Goal: Check status

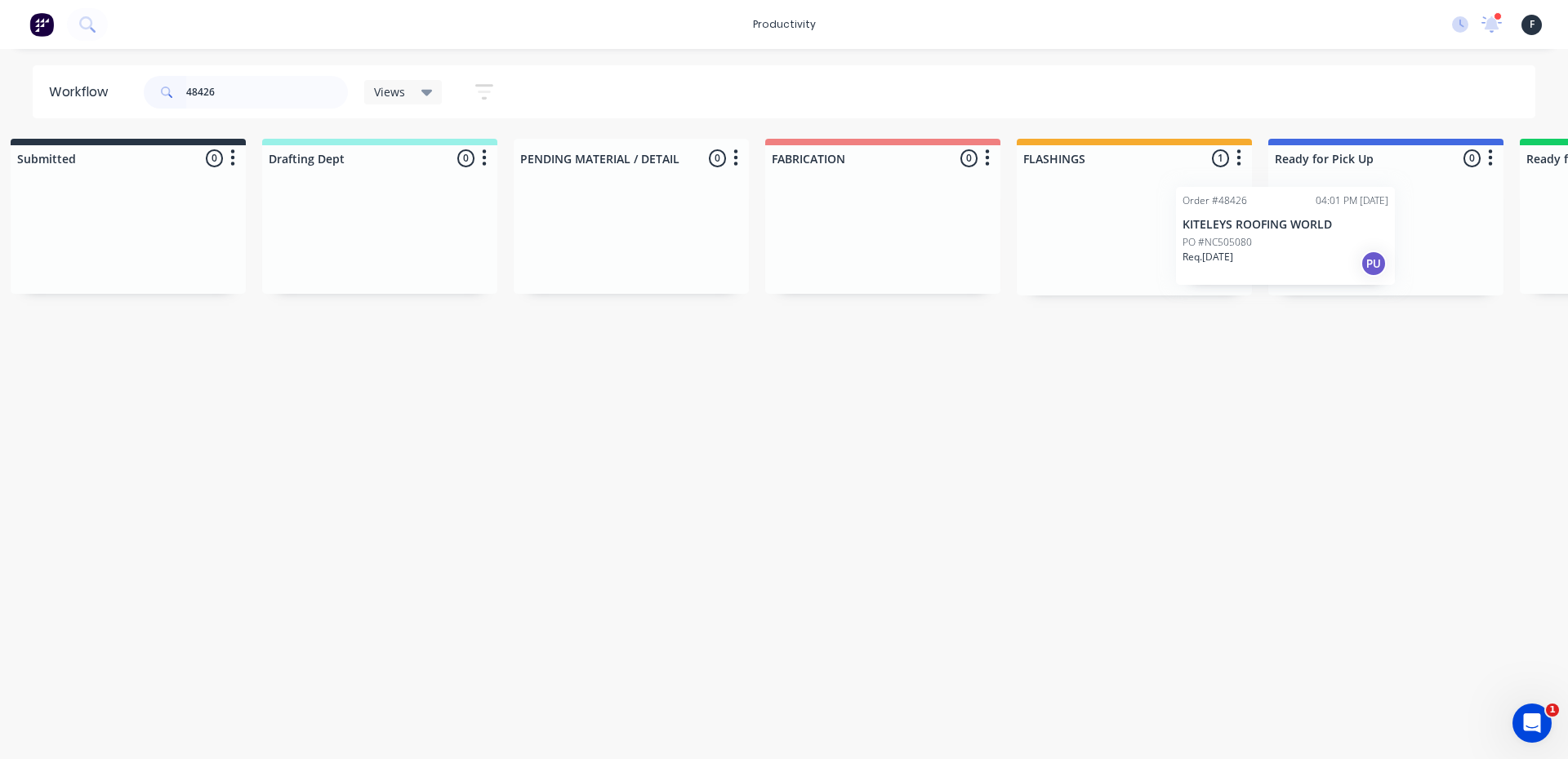
scroll to position [0, 54]
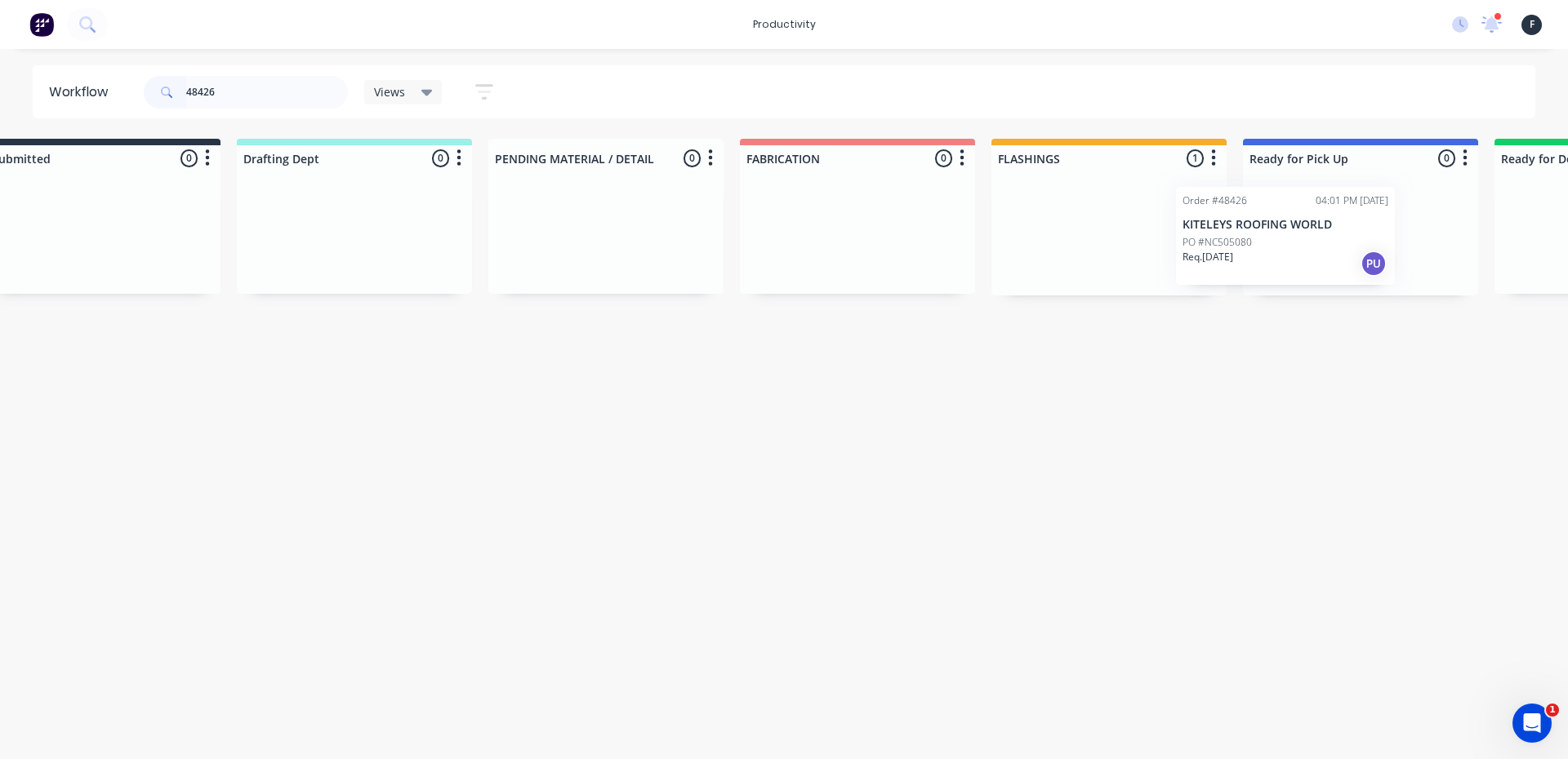
drag, startPoint x: 1140, startPoint y: 250, endPoint x: 1279, endPoint y: 253, distance: 139.0
click at [1279, 253] on div "Submitted 0 Sort By Created date Required date Order number Customer name Most …" at bounding box center [1300, 217] width 2724 height 157
type input "48426"
click at [1317, 245] on div at bounding box center [1357, 233] width 235 height 124
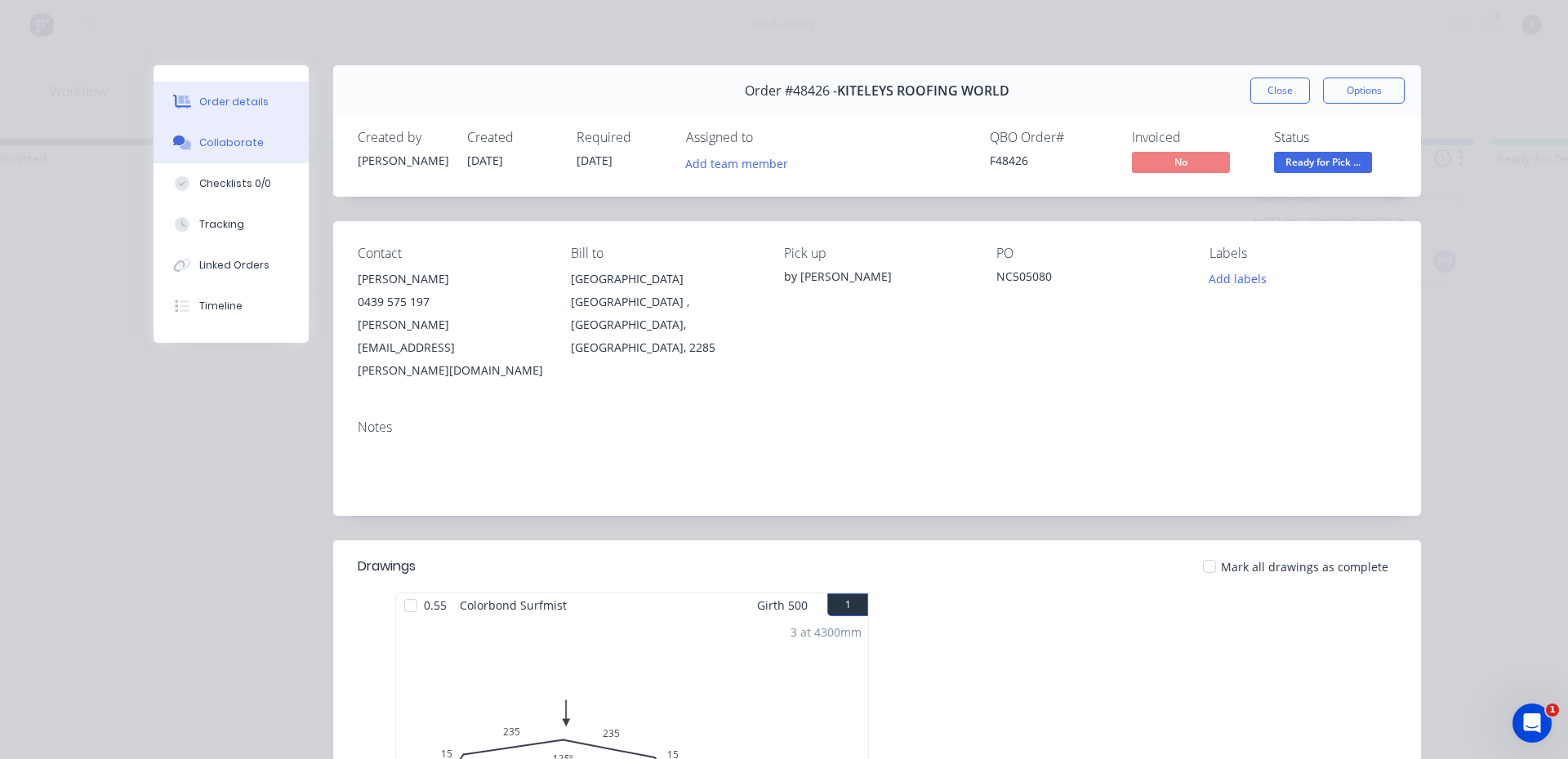
click at [272, 152] on button "Collaborate" at bounding box center [231, 143] width 155 height 41
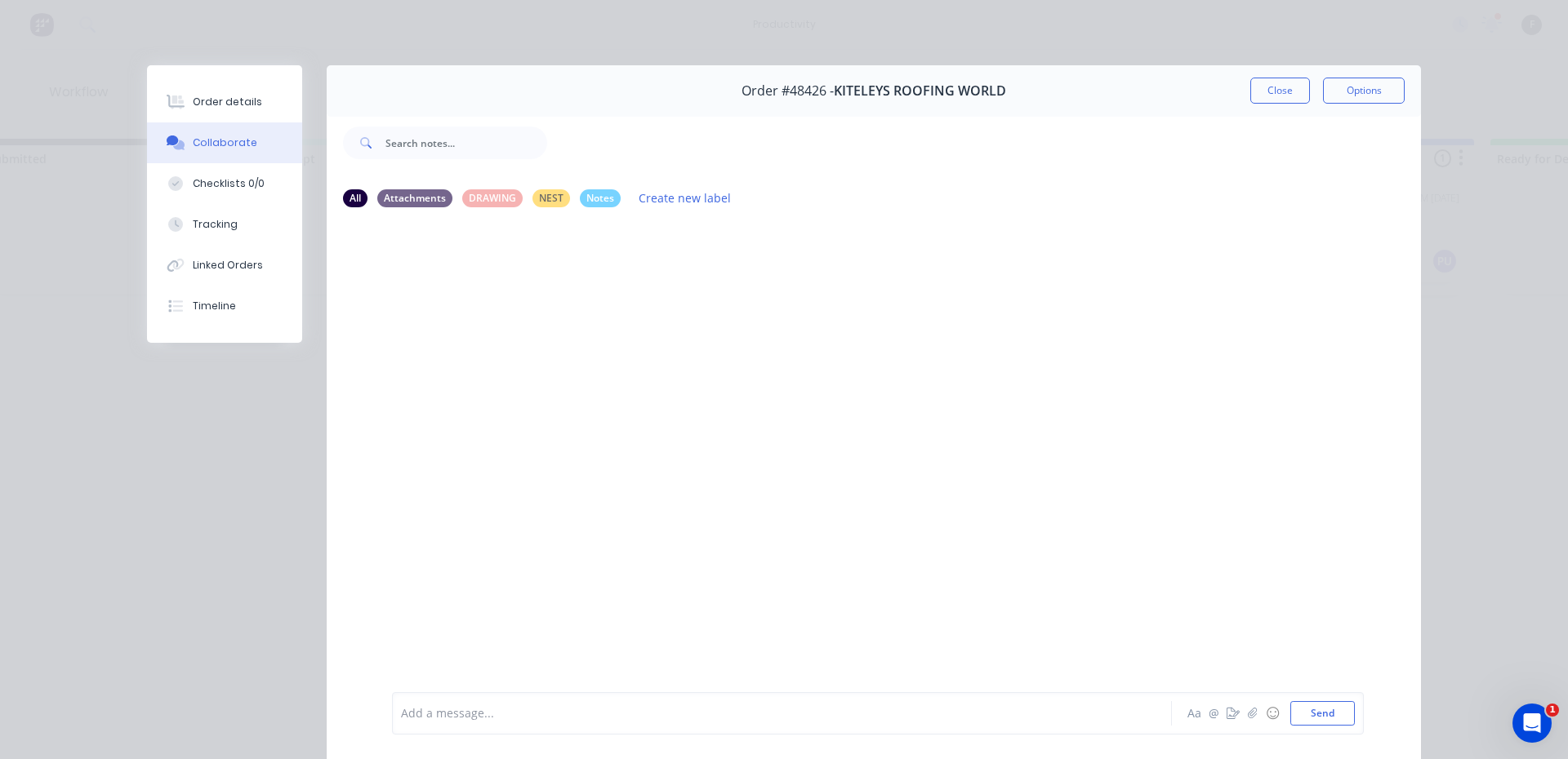
click at [489, 706] on div at bounding box center [758, 714] width 715 height 17
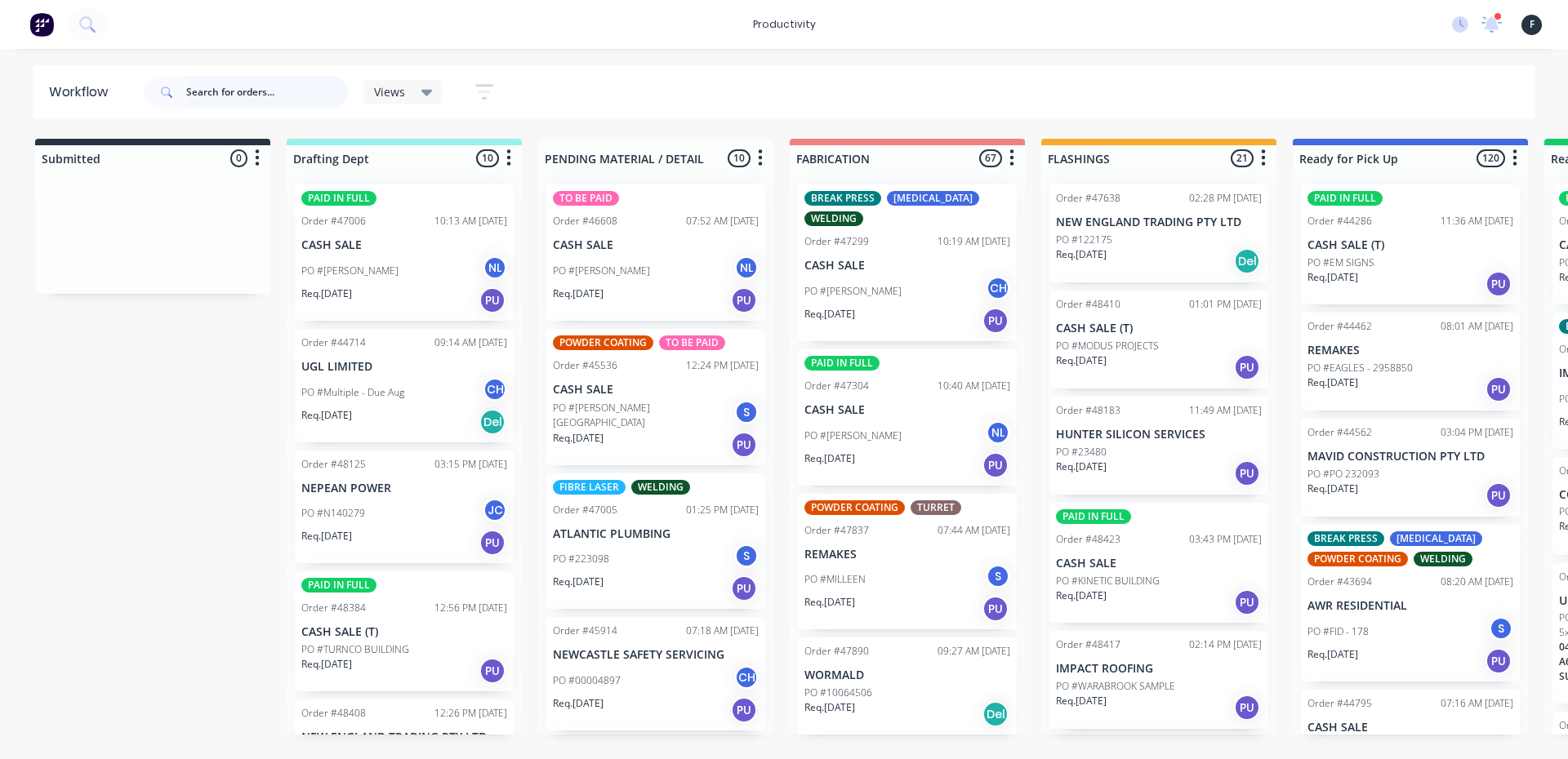
click at [235, 94] on input "text" at bounding box center [267, 92] width 162 height 32
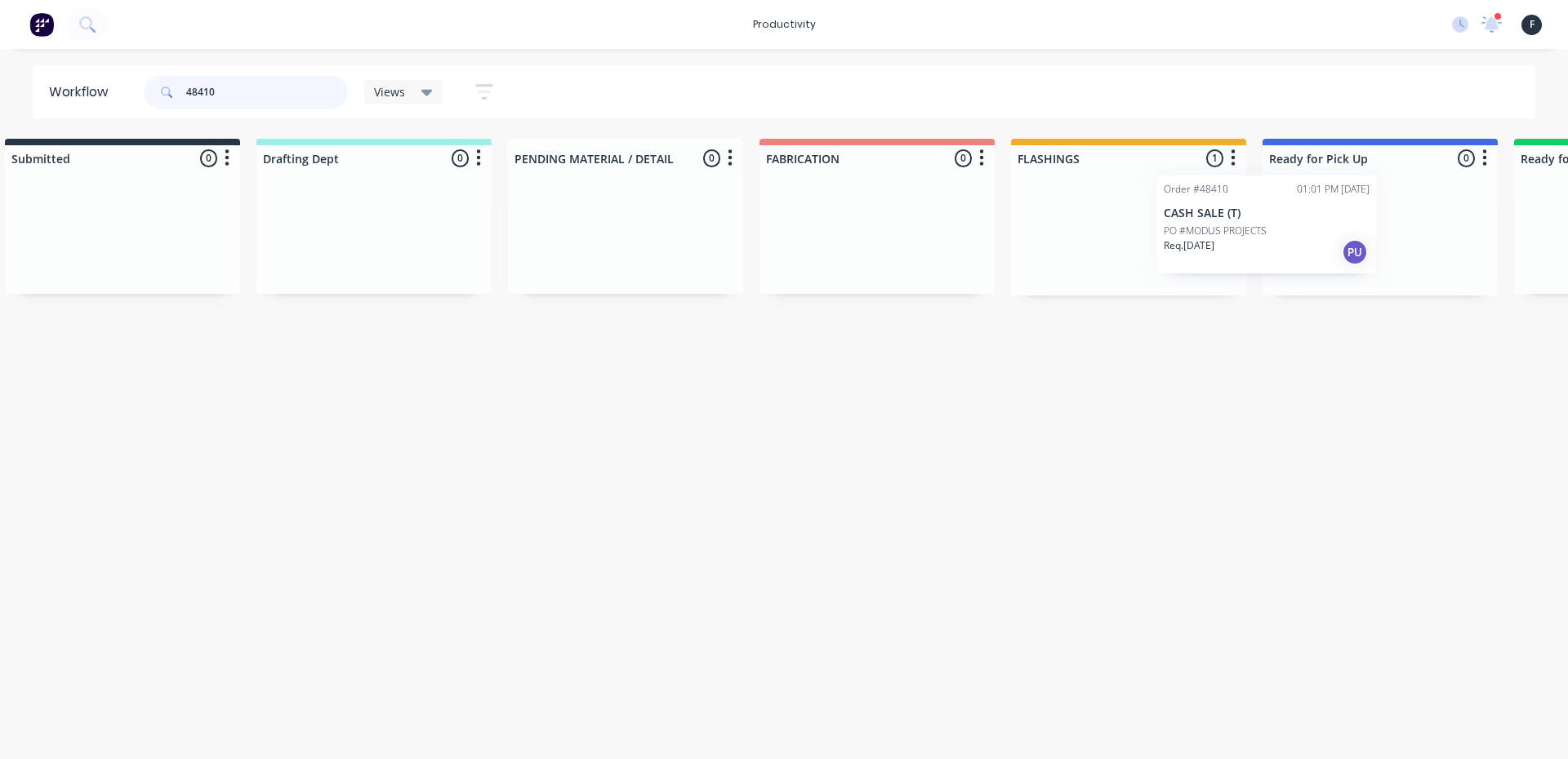
drag, startPoint x: 1101, startPoint y: 262, endPoint x: 1252, endPoint y: 252, distance: 151.3
click at [1221, 252] on div "Order #48410 01:01 PM 08/10/25 CASH SALE (T) PO #MODUS PROJECTS Req. 09/10/25 PU" at bounding box center [1128, 233] width 235 height 124
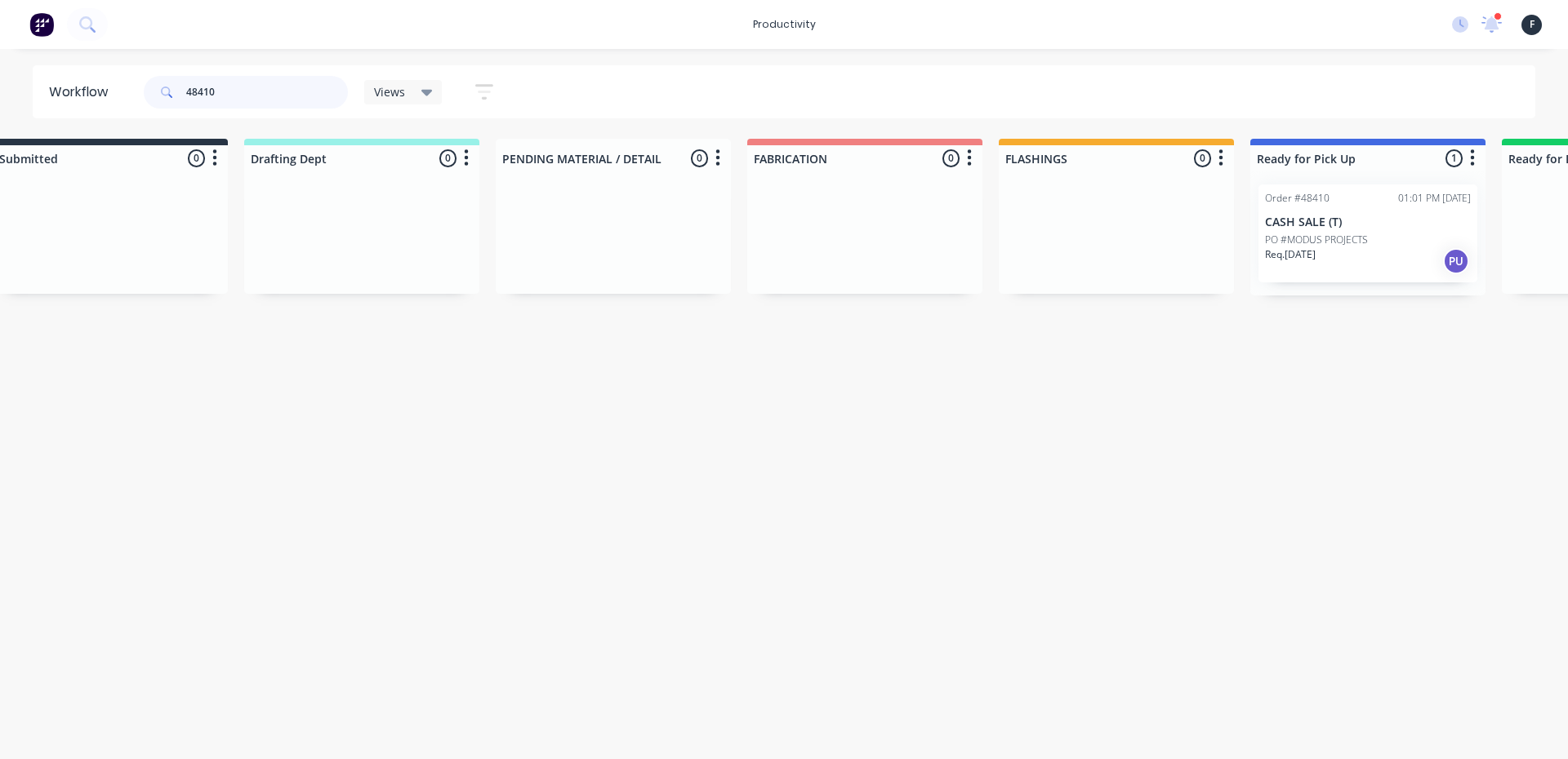
type input "48410"
click at [1286, 247] on p "Req. 09/10/25" at bounding box center [1289, 254] width 50 height 14
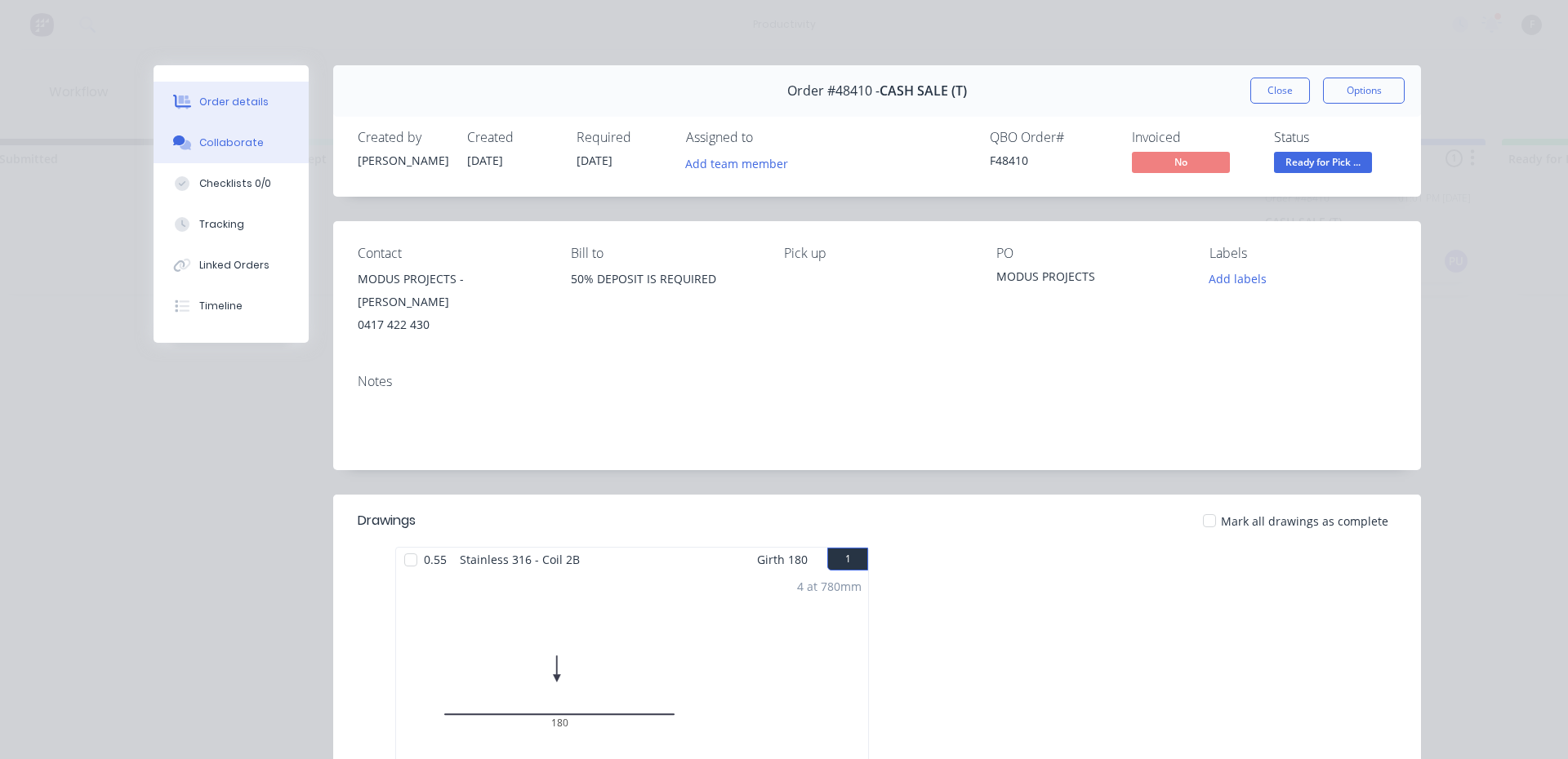
click at [240, 141] on div "Collaborate" at bounding box center [232, 142] width 65 height 14
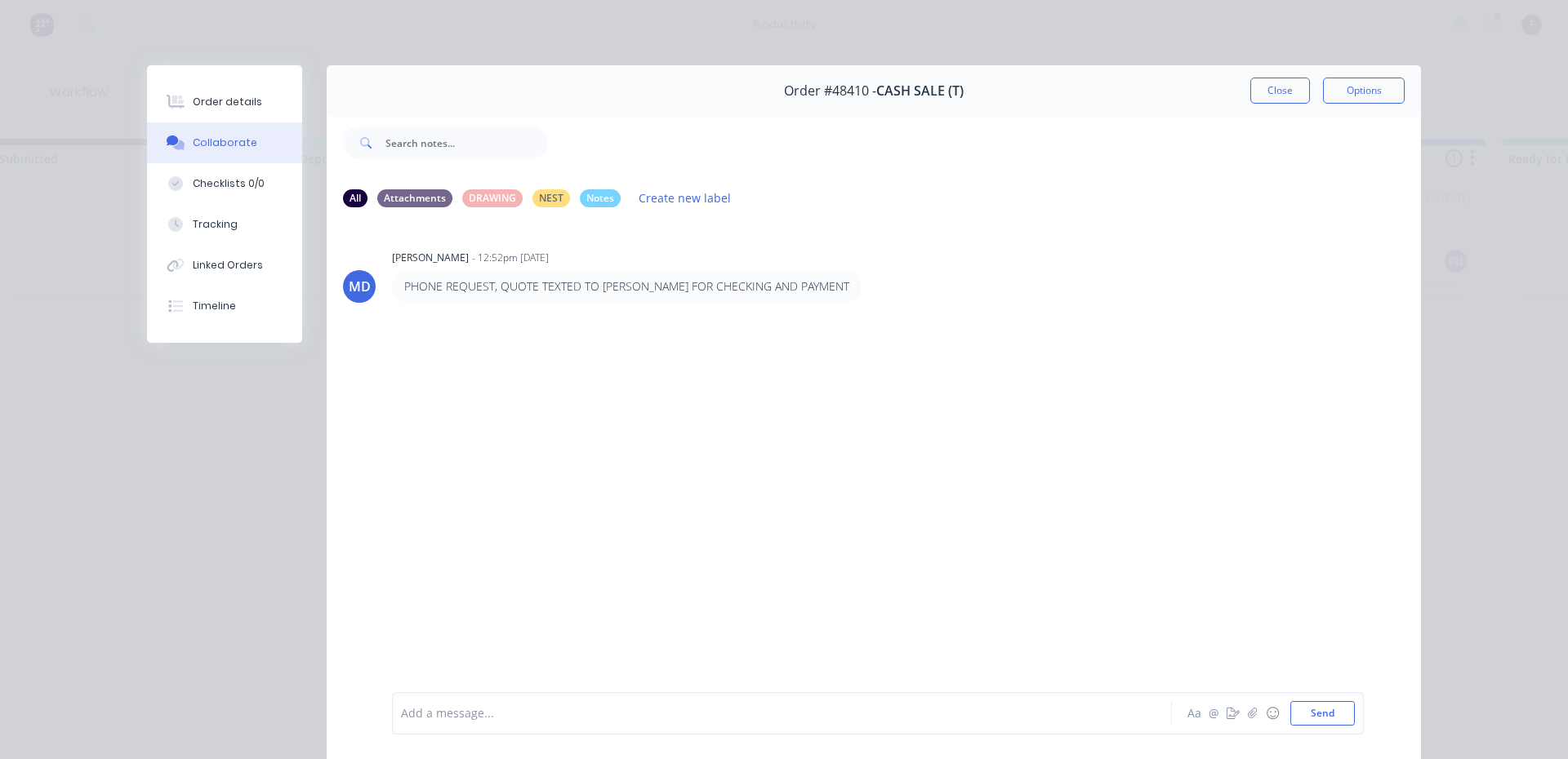
click at [516, 720] on div at bounding box center [758, 714] width 715 height 17
